Goal: Information Seeking & Learning: Learn about a topic

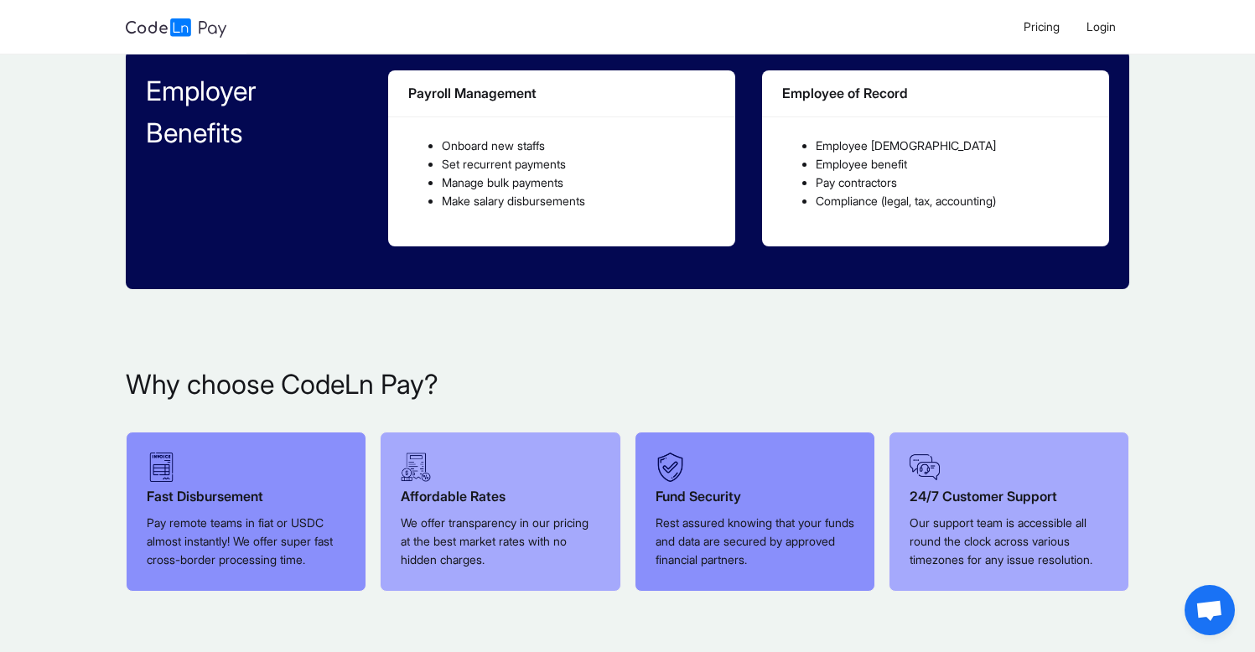
scroll to position [944, 0]
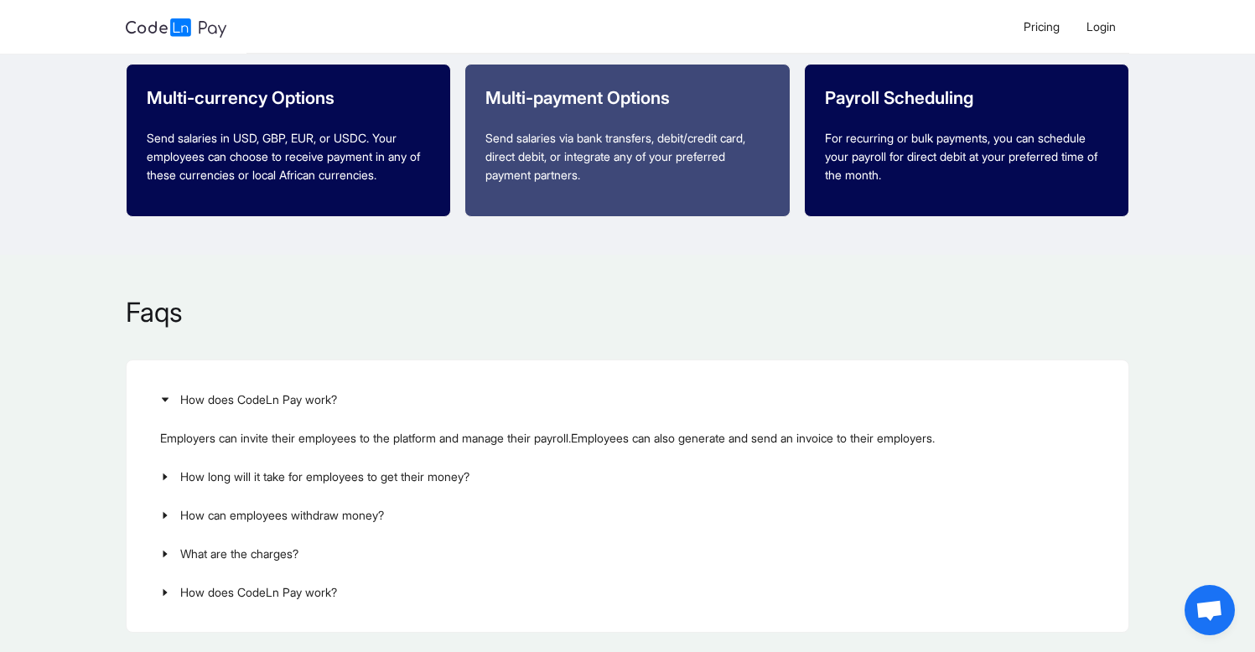
click at [737, 316] on p "Faqs" at bounding box center [628, 313] width 1004 height 40
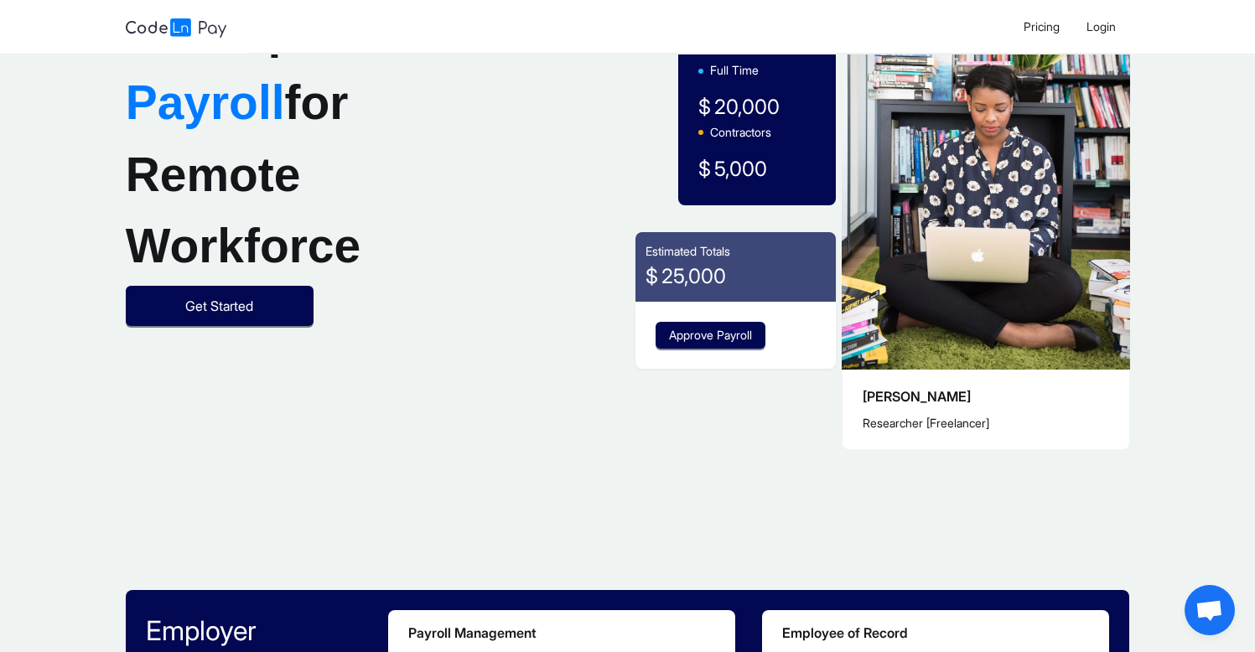
scroll to position [0, 0]
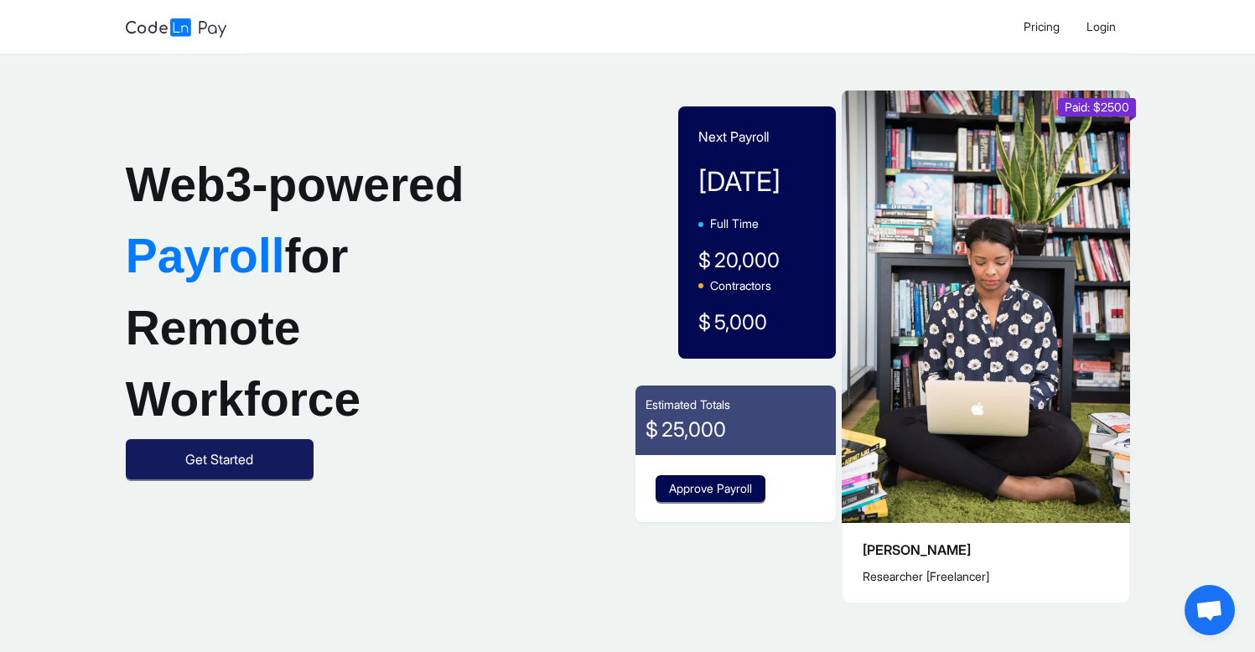
click at [207, 470] on span "Get Started" at bounding box center [219, 459] width 68 height 21
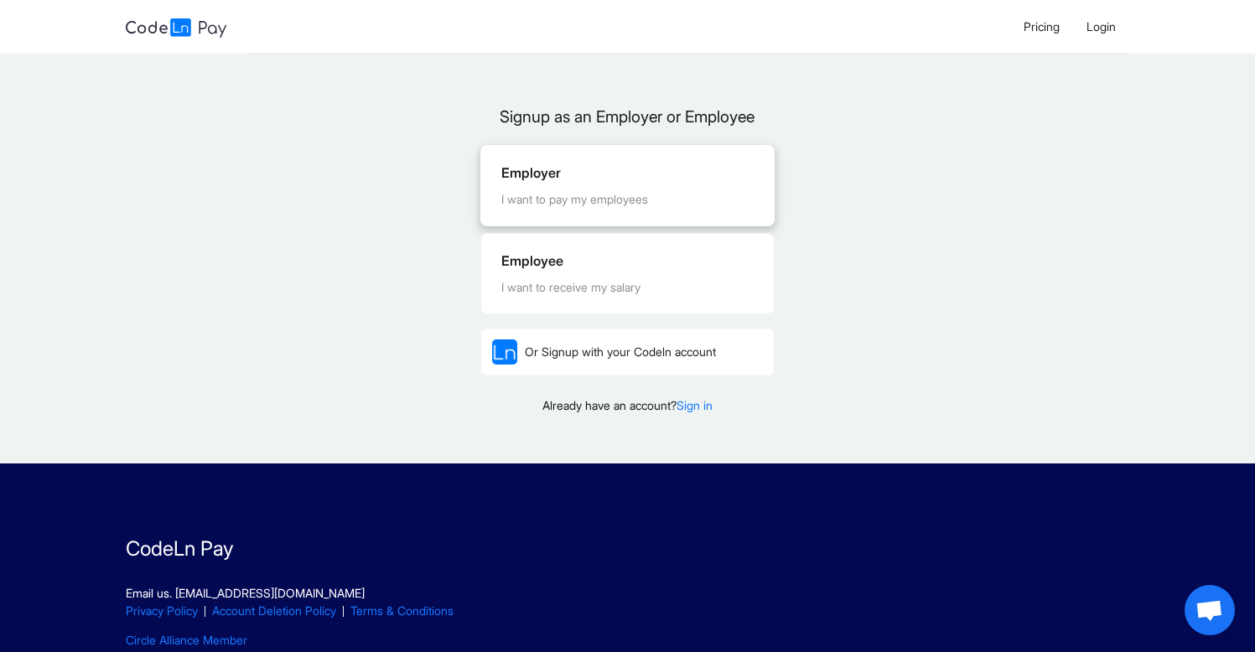
click at [619, 205] on div "I want to pay my employees" at bounding box center [627, 199] width 253 height 18
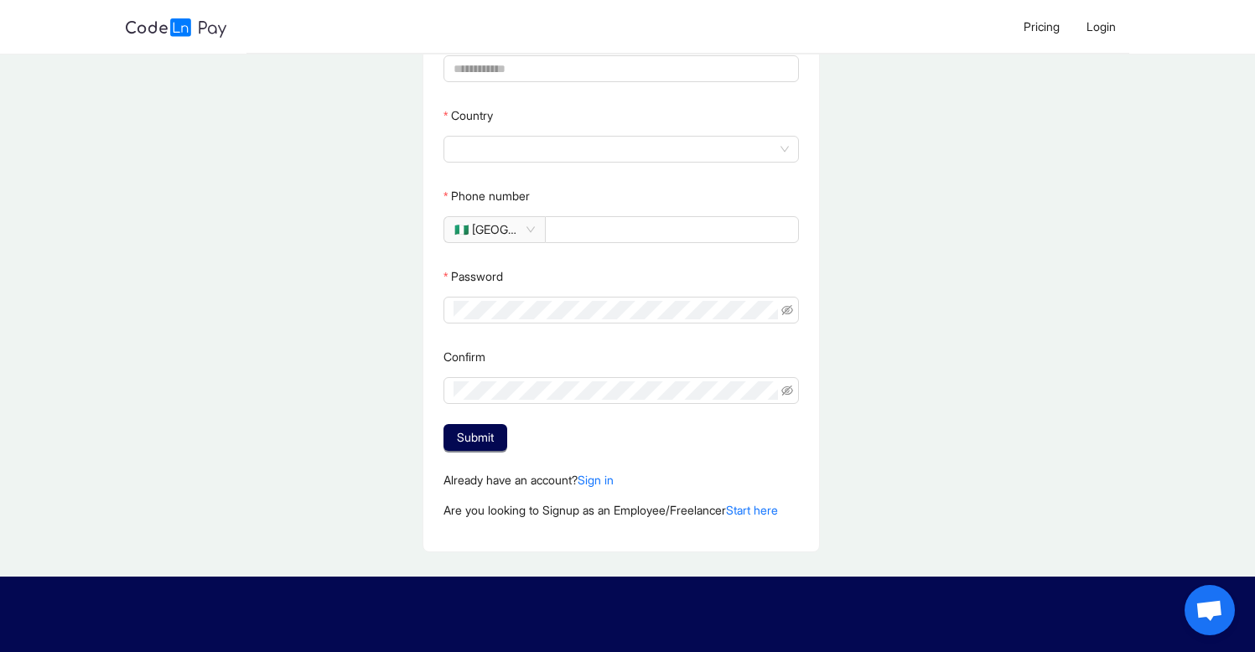
scroll to position [272, 0]
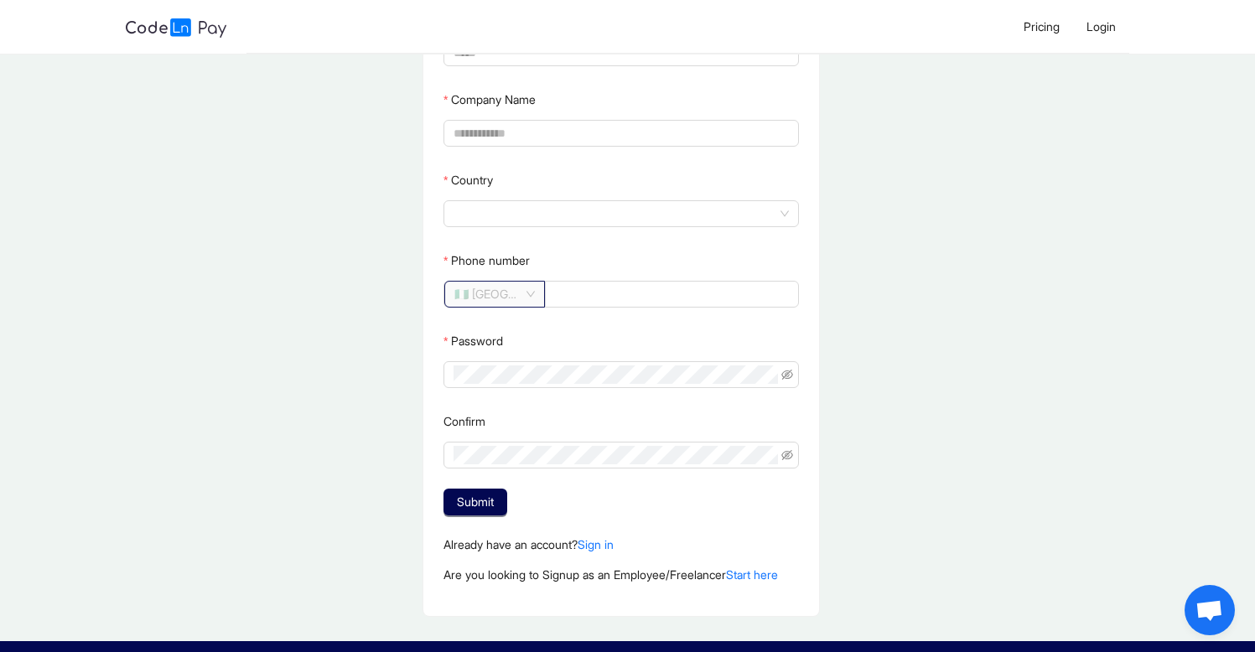
click at [500, 297] on span "🇳🇬 [GEOGRAPHIC_DATA]" at bounding box center [494, 294] width 80 height 25
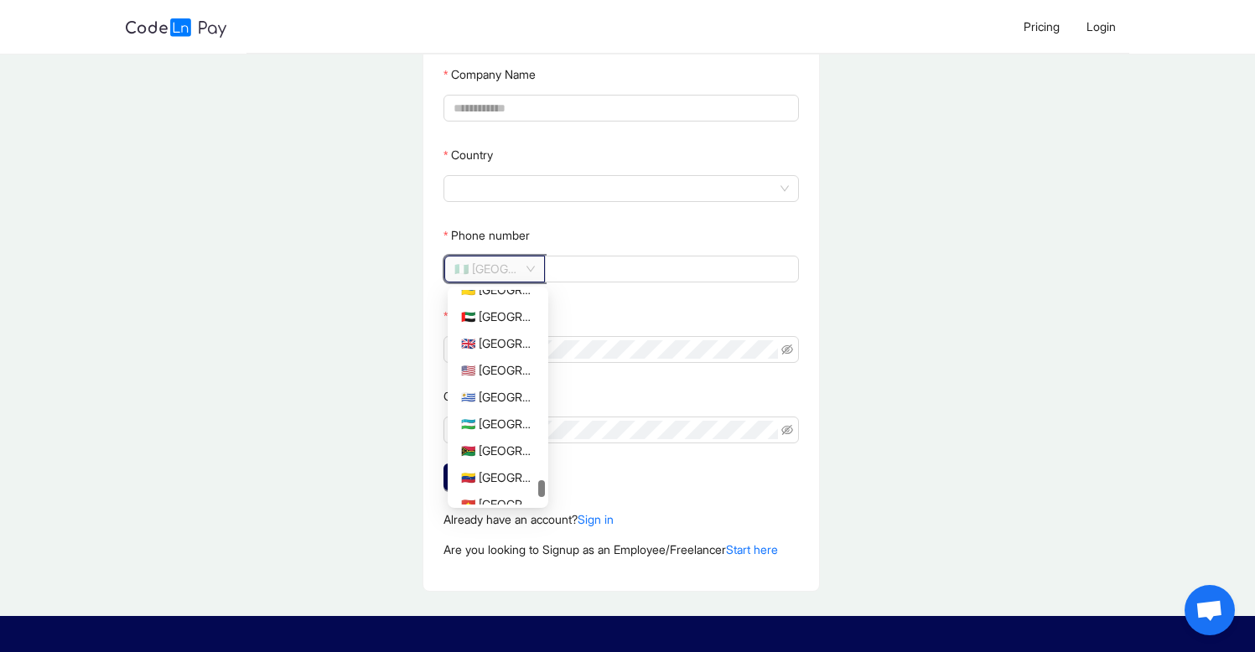
scroll to position [4853, 0]
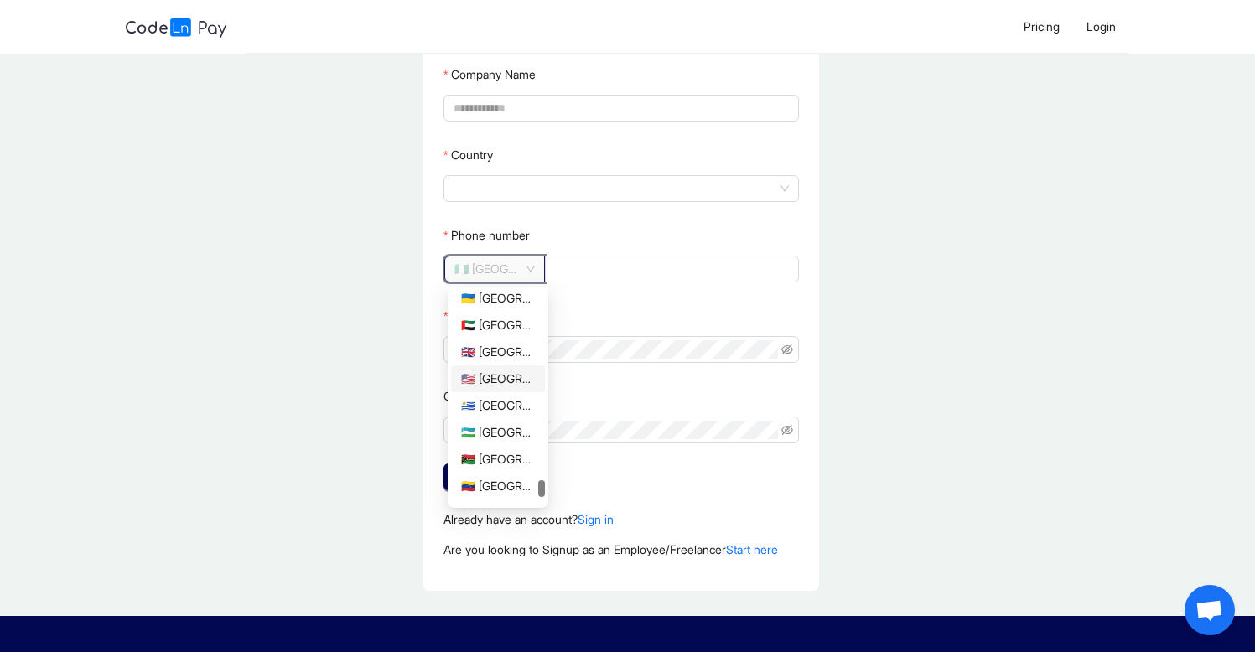
click at [497, 379] on div "🇺🇸 [GEOGRAPHIC_DATA]" at bounding box center [498, 379] width 74 height 18
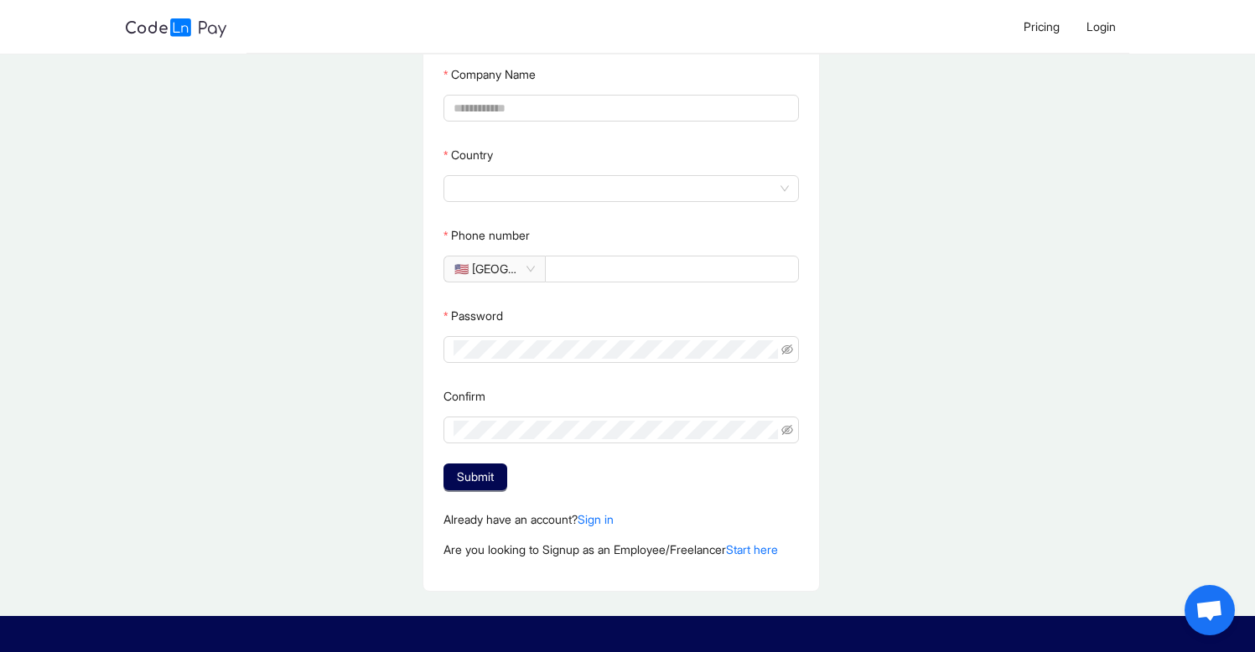
click at [341, 396] on div "Create Company Account Input your name as they appear in your identification do…" at bounding box center [621, 186] width 1242 height 860
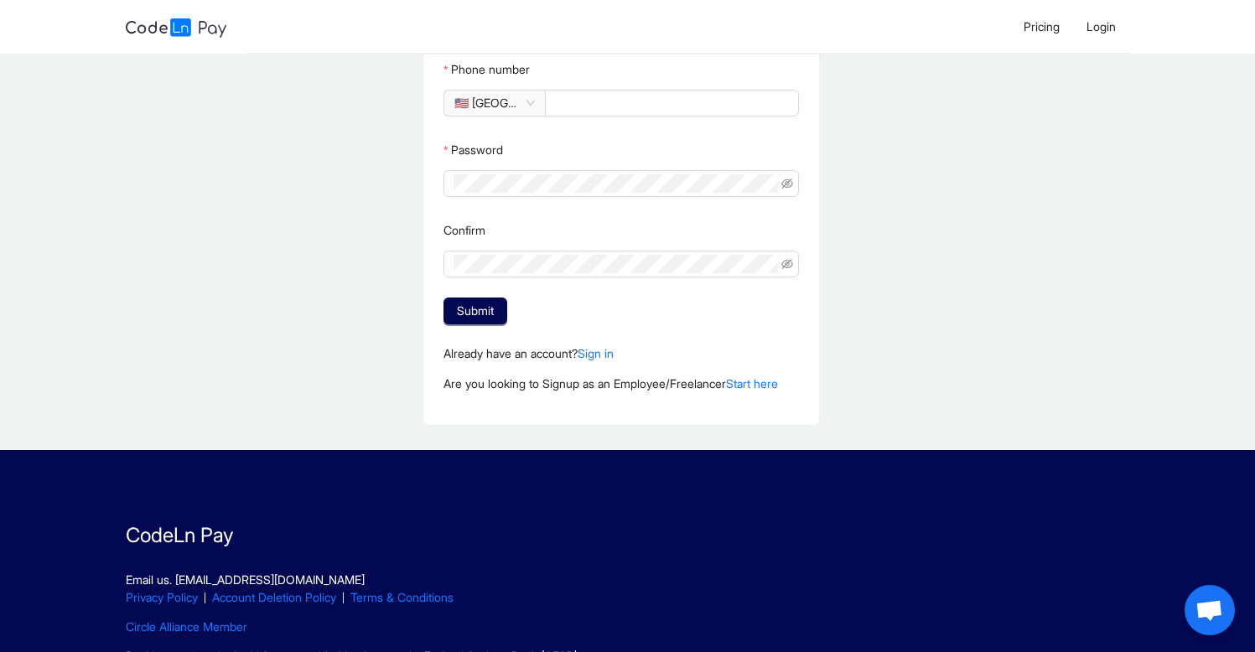
scroll to position [0, 0]
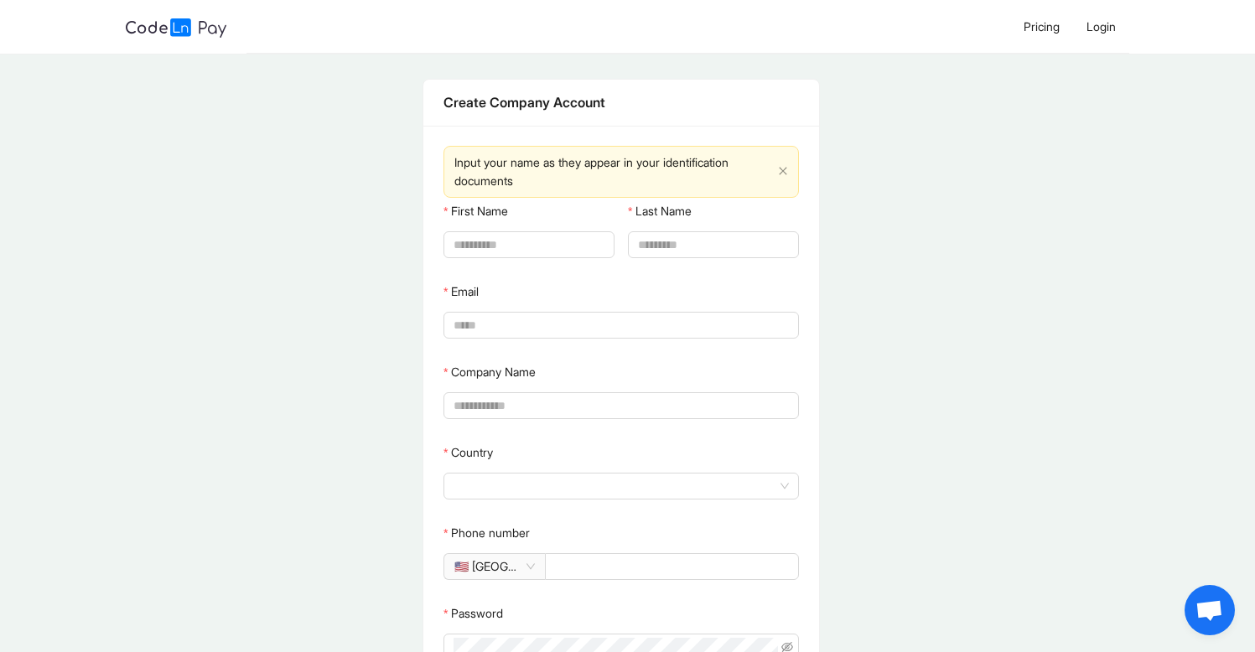
click at [175, 29] on img at bounding box center [176, 27] width 101 height 19
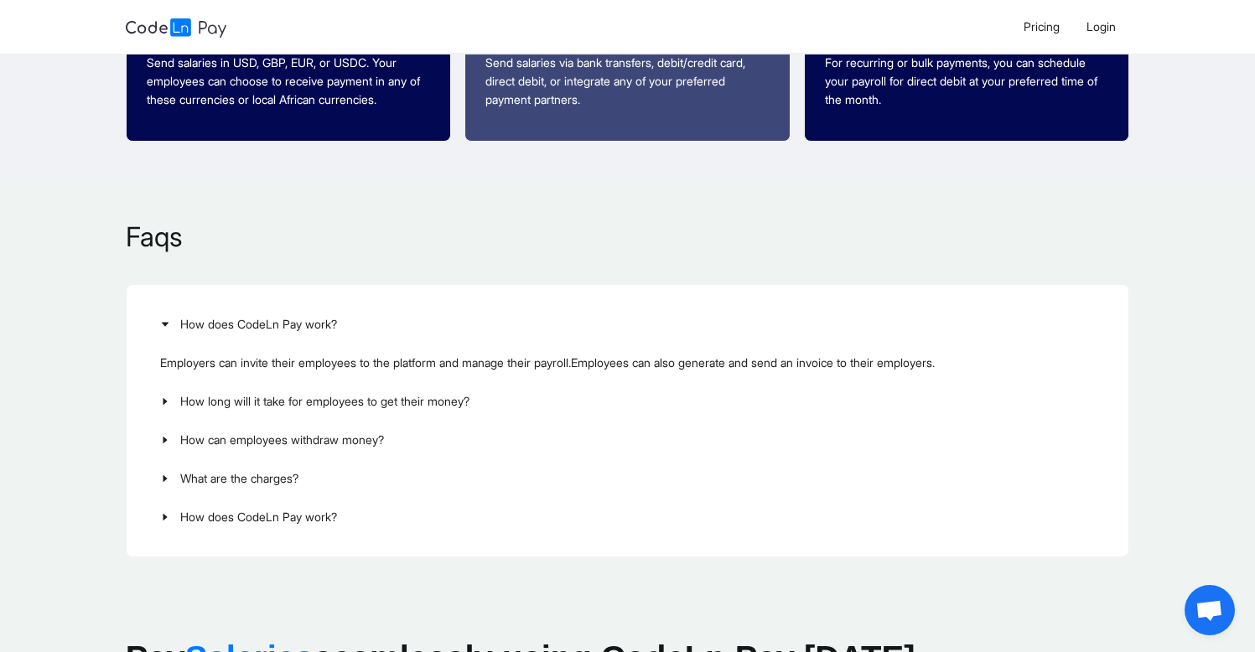
scroll to position [1816, 0]
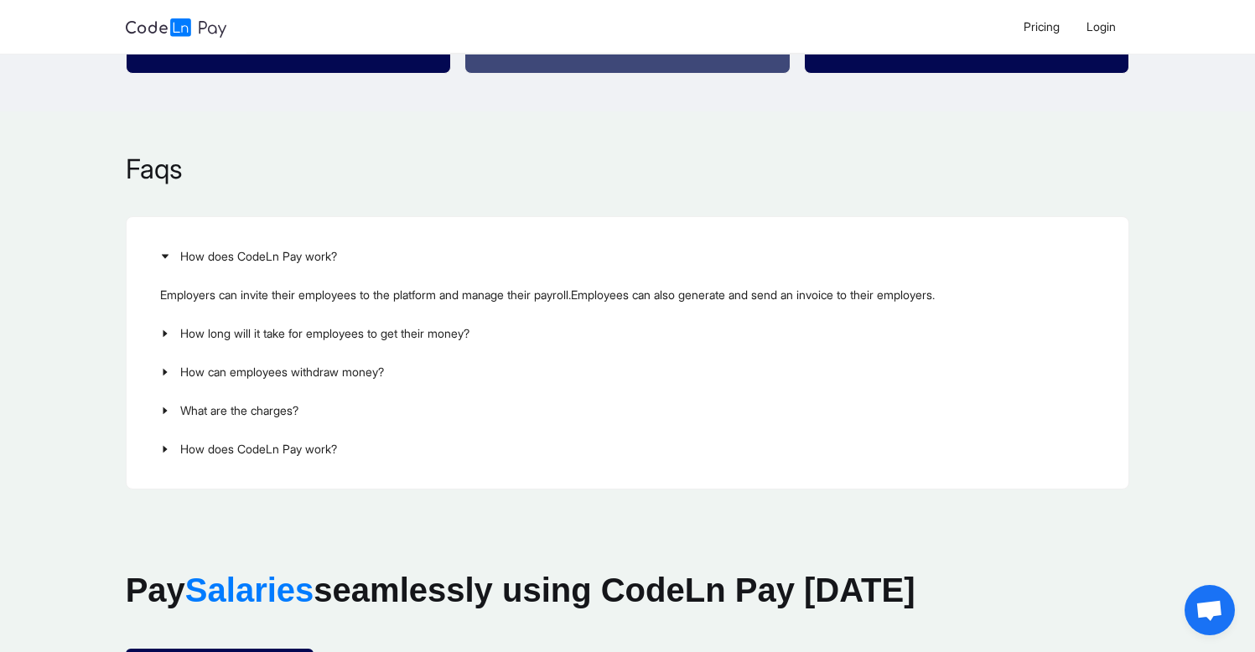
click at [310, 334] on span "How long will it take for employees to get their money?" at bounding box center [637, 333] width 915 height 18
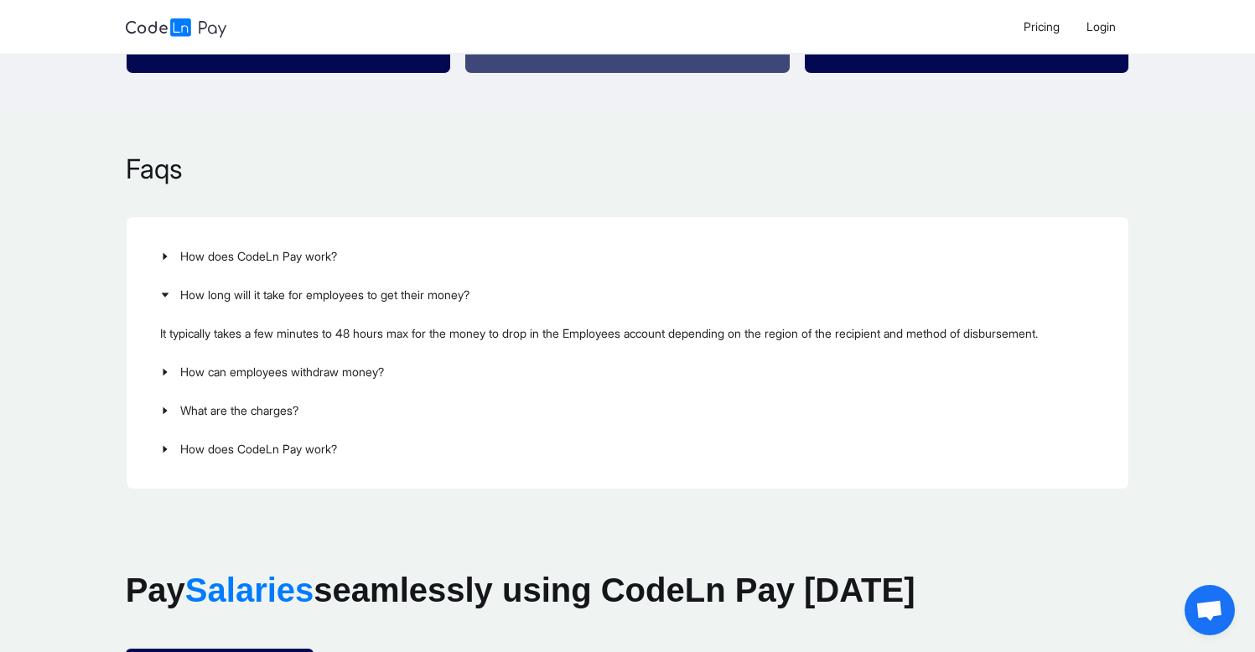
click at [313, 378] on span "How can employees withdraw money?" at bounding box center [637, 372] width 915 height 18
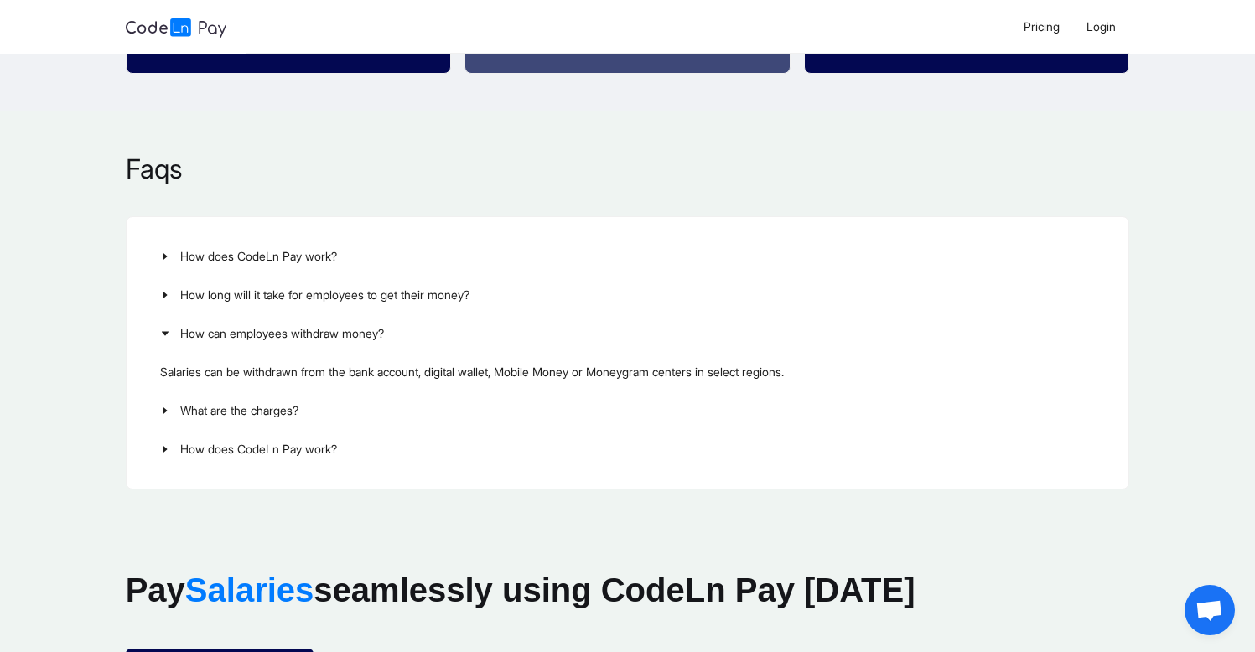
click at [292, 415] on span "What are the charges?" at bounding box center [637, 411] width 915 height 18
click at [289, 451] on span "How does CodeLn Pay work?" at bounding box center [637, 449] width 915 height 18
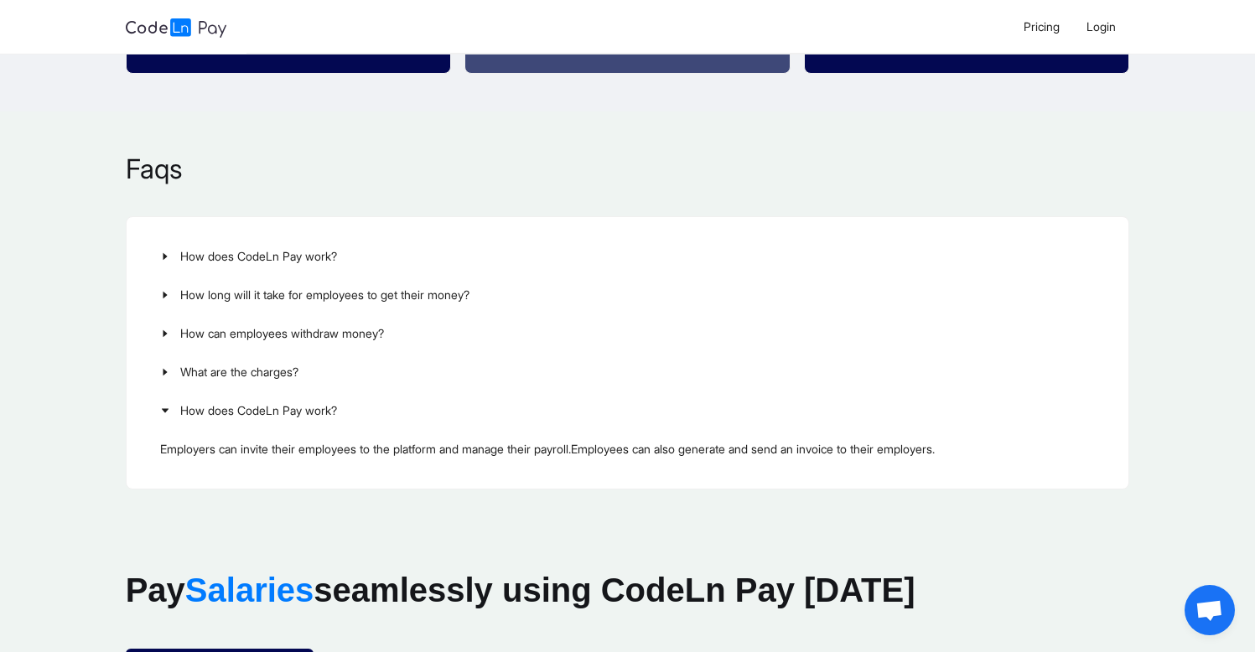
click at [289, 451] on div "Employers can invite their employees to the platform and manage their payroll.E…" at bounding box center [628, 449] width 962 height 39
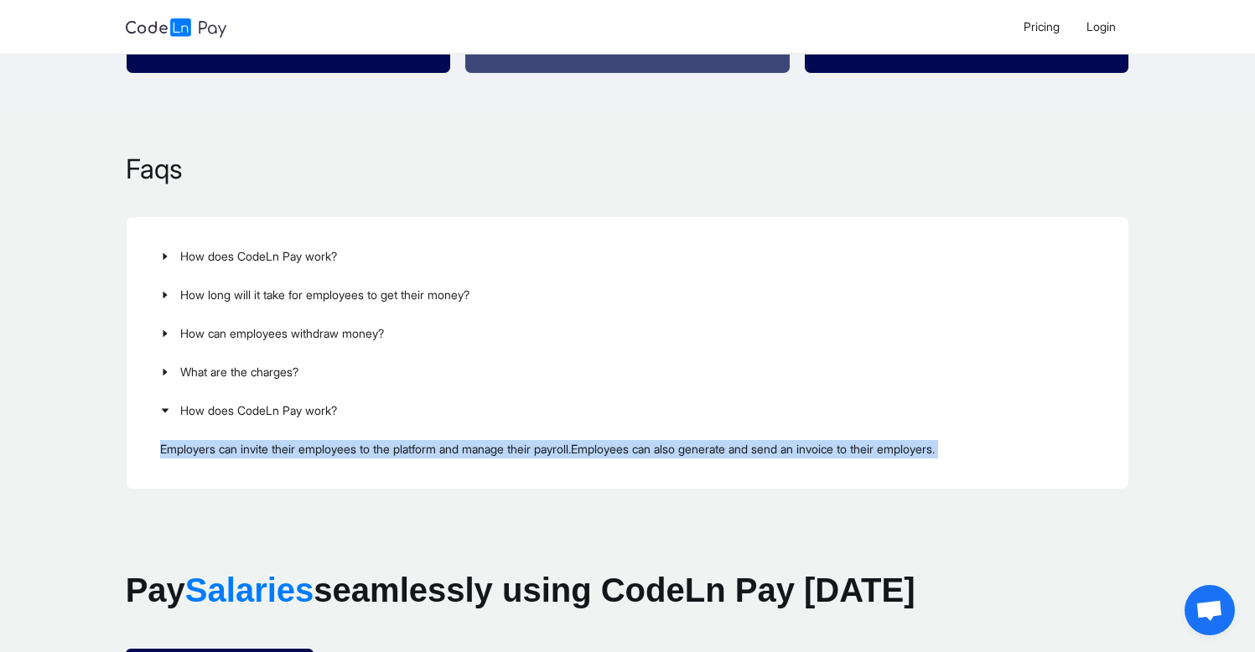
click at [289, 451] on div "Employers can invite their employees to the platform and manage their payroll.E…" at bounding box center [628, 449] width 962 height 39
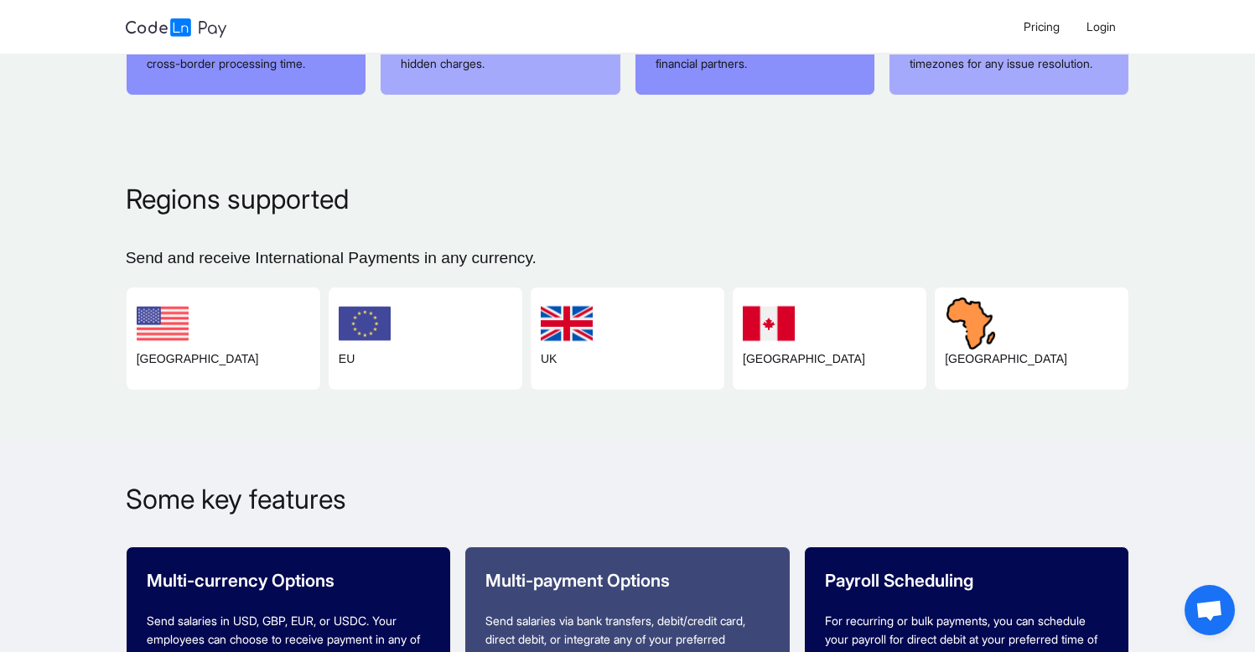
click at [231, 325] on div "[GEOGRAPHIC_DATA]" at bounding box center [224, 339] width 194 height 102
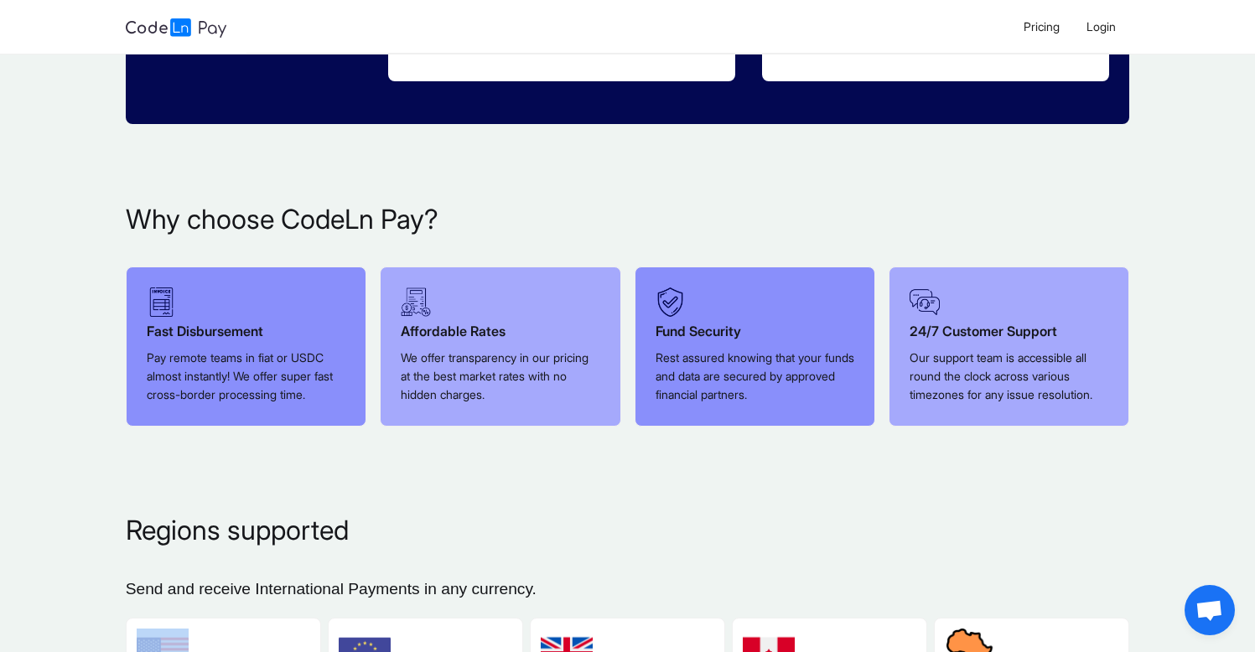
scroll to position [841, 0]
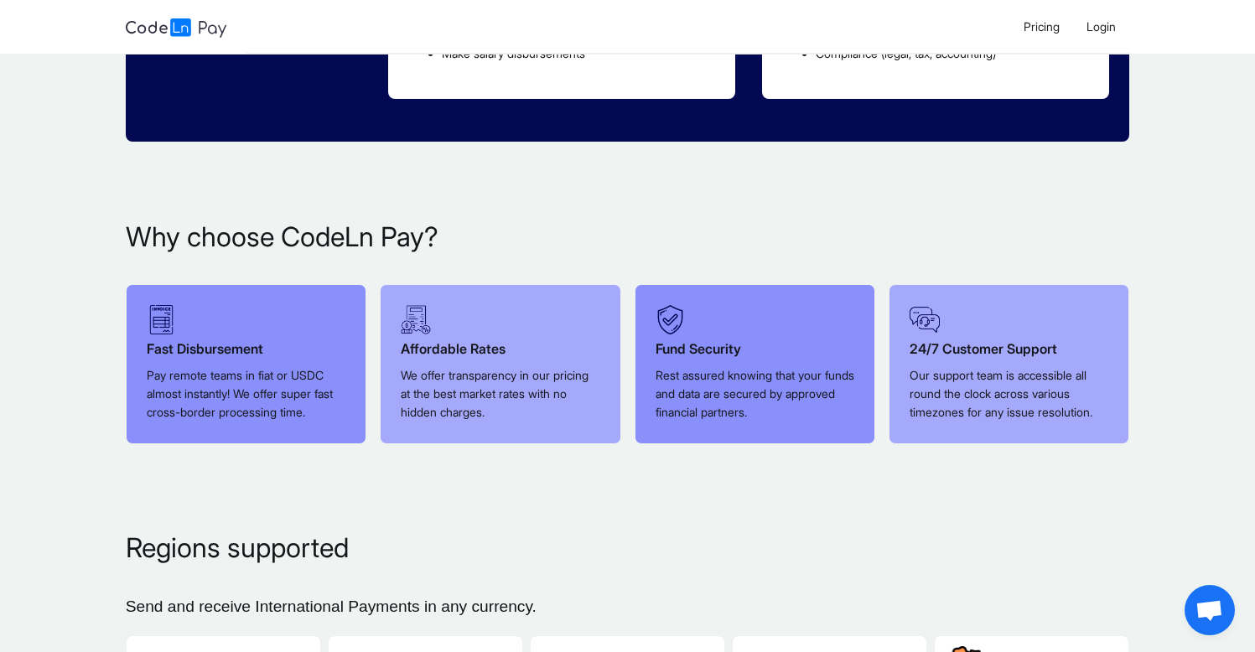
click at [231, 324] on div "Fast Disbursement Pay remote teams in fiat or USDC almost instantly! We offer s…" at bounding box center [246, 361] width 239 height 153
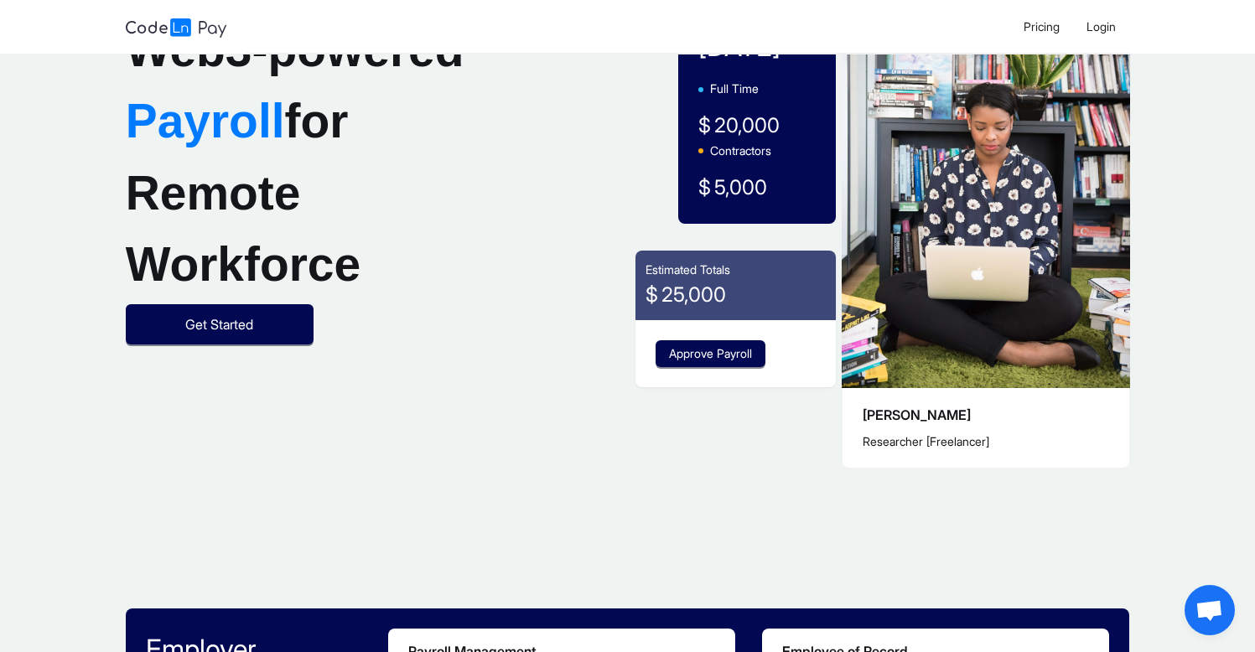
scroll to position [0, 0]
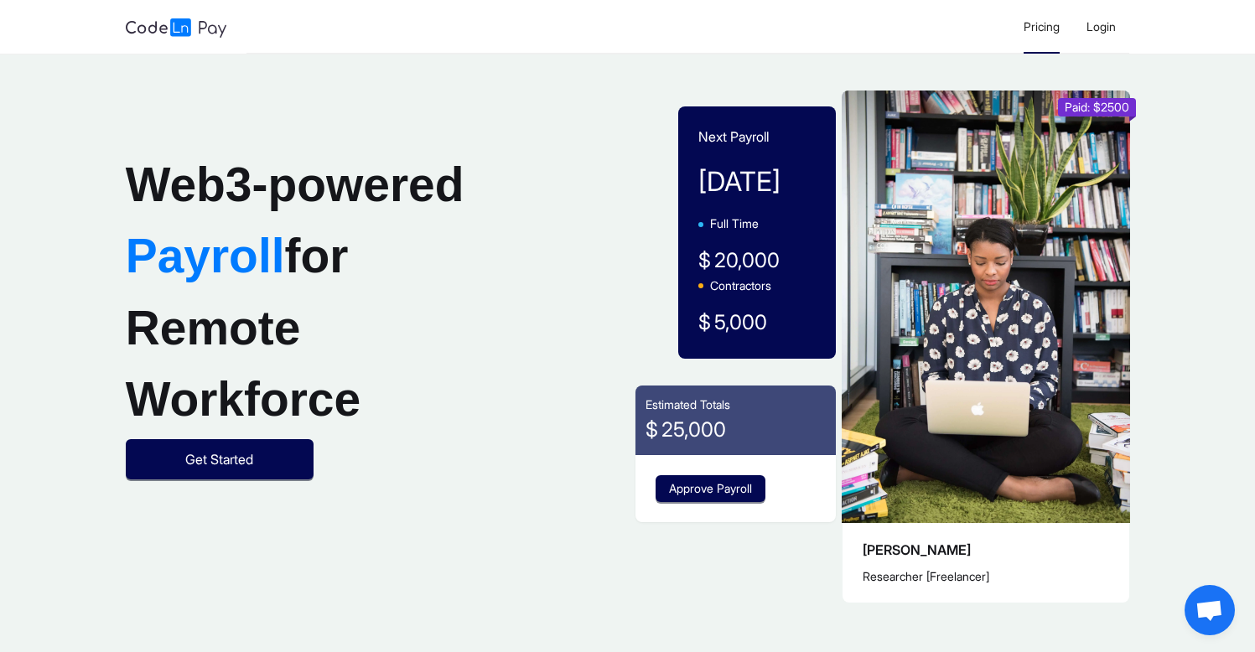
click at [1032, 29] on span "Pricing" at bounding box center [1041, 26] width 36 height 14
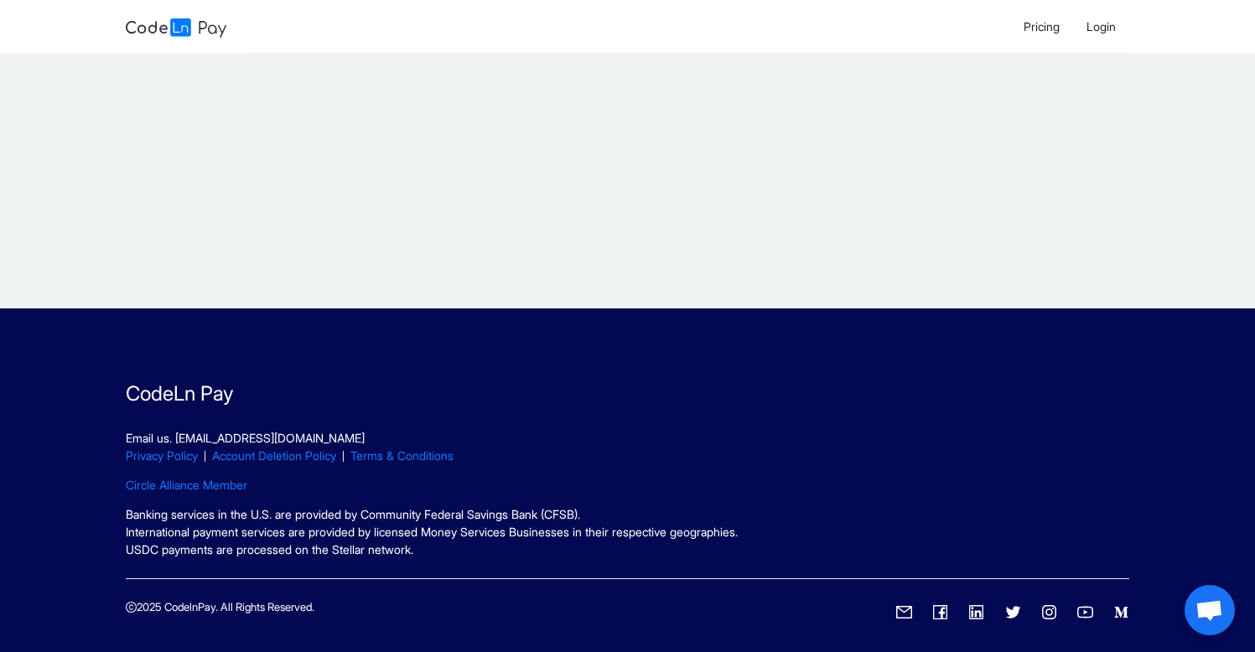
scroll to position [438, 0]
